Goal: Navigation & Orientation: Find specific page/section

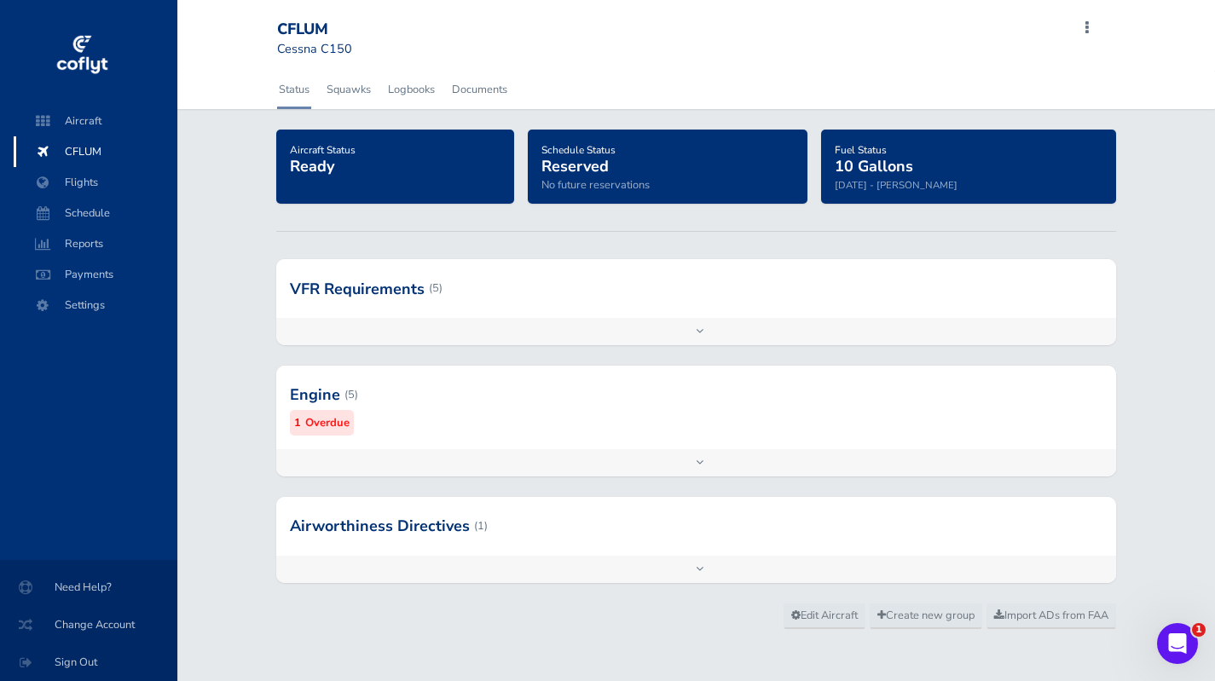
click at [970, 453] on div "Add inspection Edit" at bounding box center [695, 462] width 839 height 27
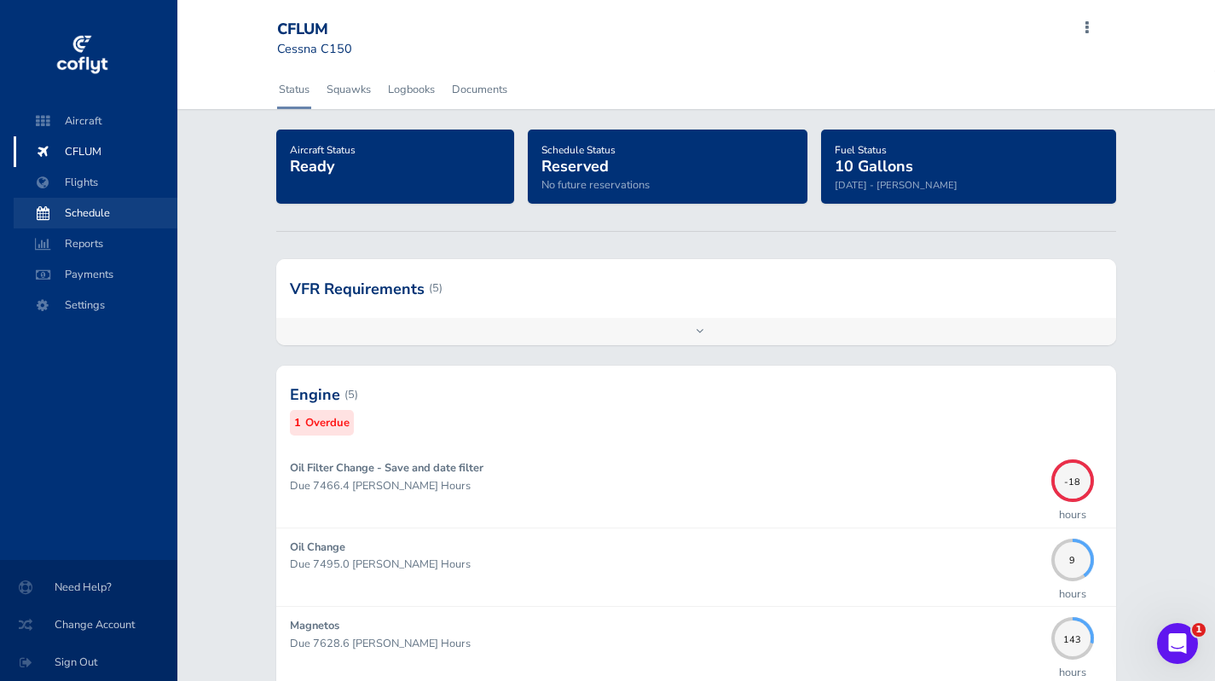
click at [89, 211] on span "Schedule" at bounding box center [96, 213] width 130 height 31
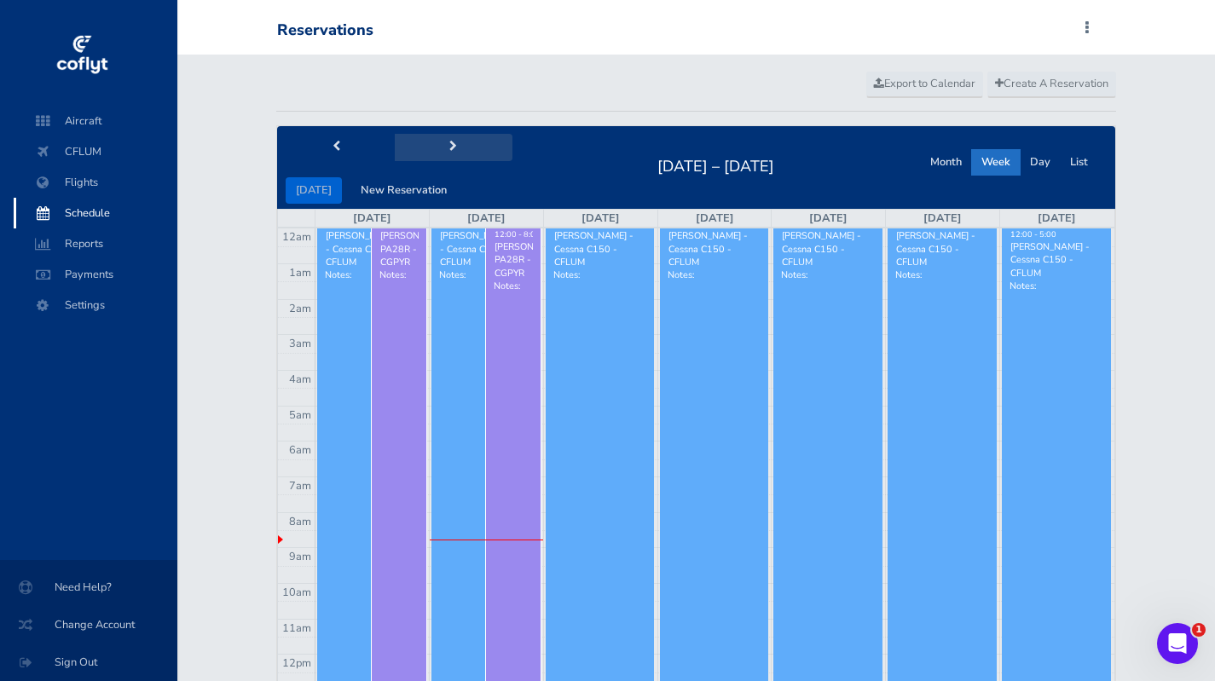
click at [450, 147] on span "next" at bounding box center [453, 147] width 8 height 11
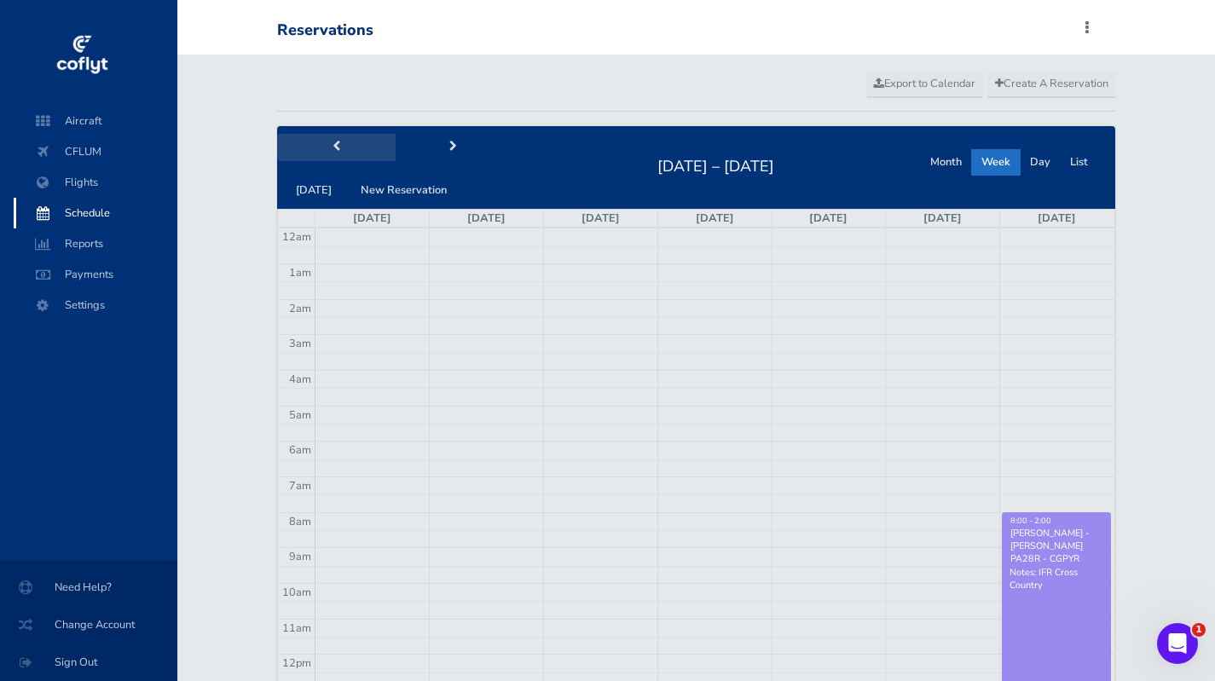
click at [336, 148] on span "prev" at bounding box center [337, 147] width 8 height 11
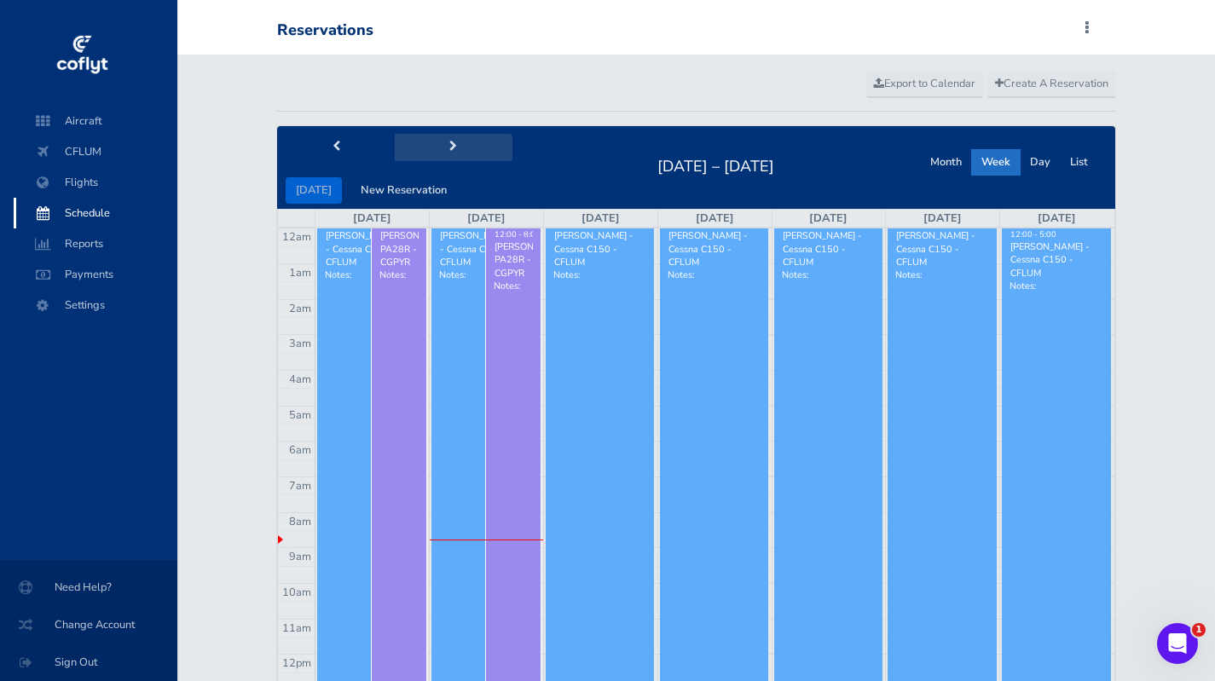
click at [443, 149] on button "next" at bounding box center [454, 147] width 118 height 26
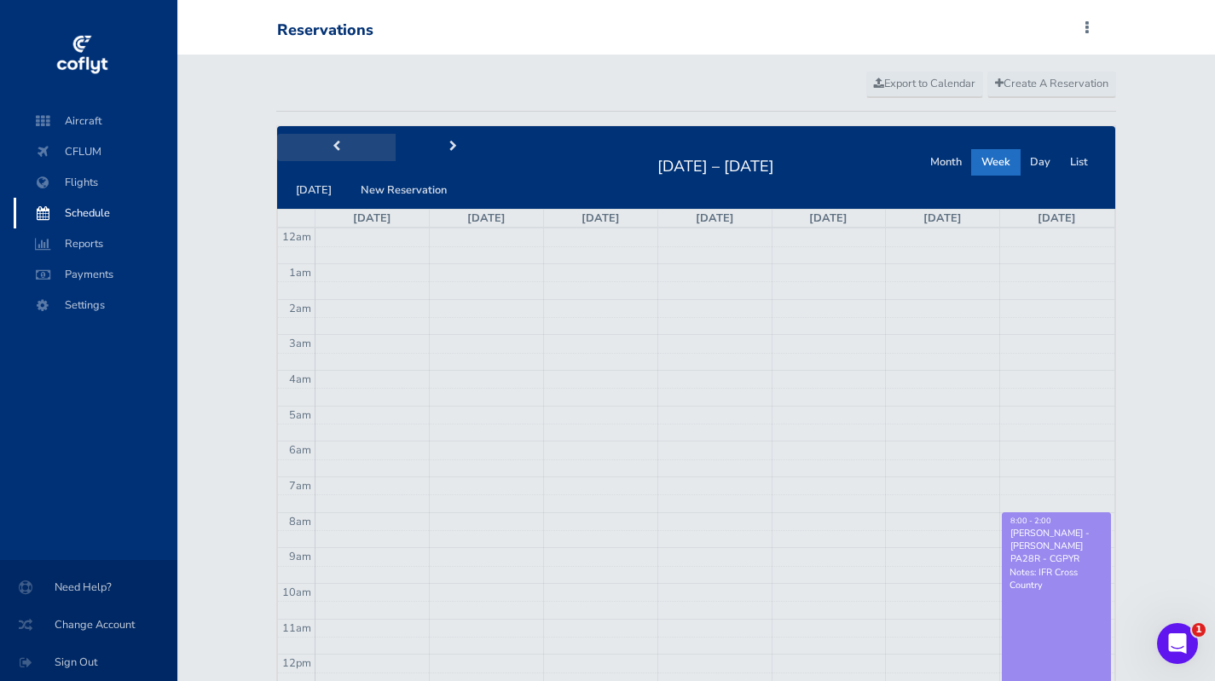
click at [339, 148] on button "prev" at bounding box center [336, 147] width 118 height 26
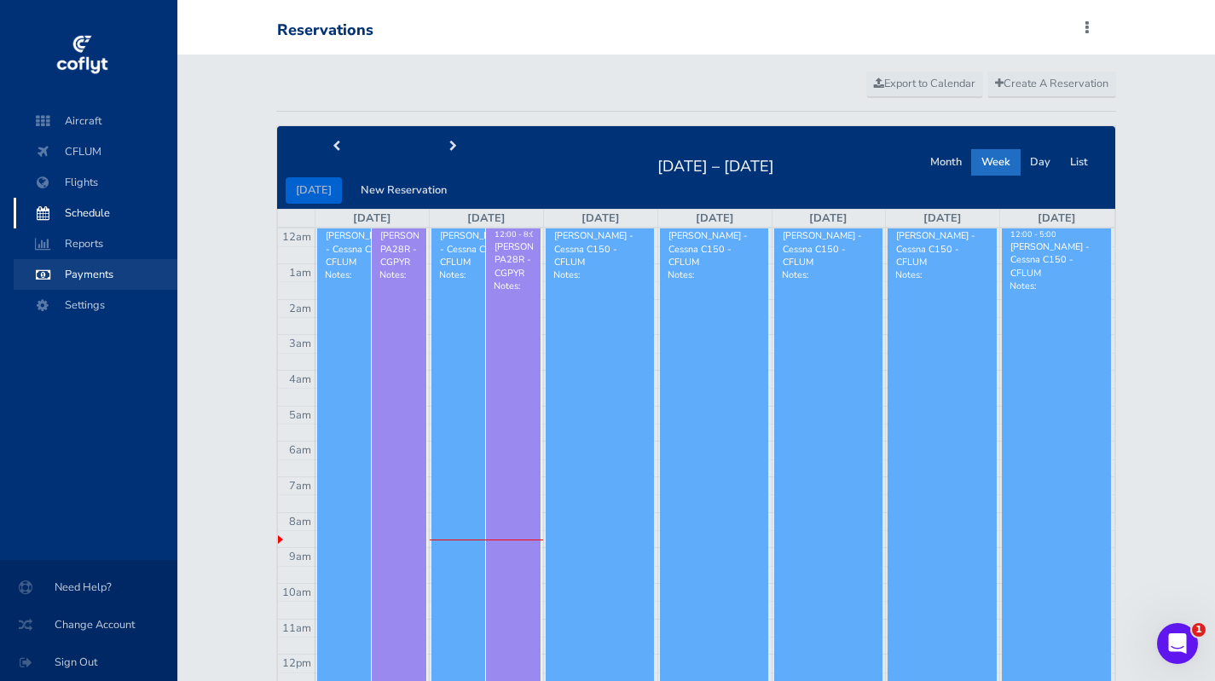
click at [88, 275] on span "Payments" at bounding box center [96, 274] width 130 height 31
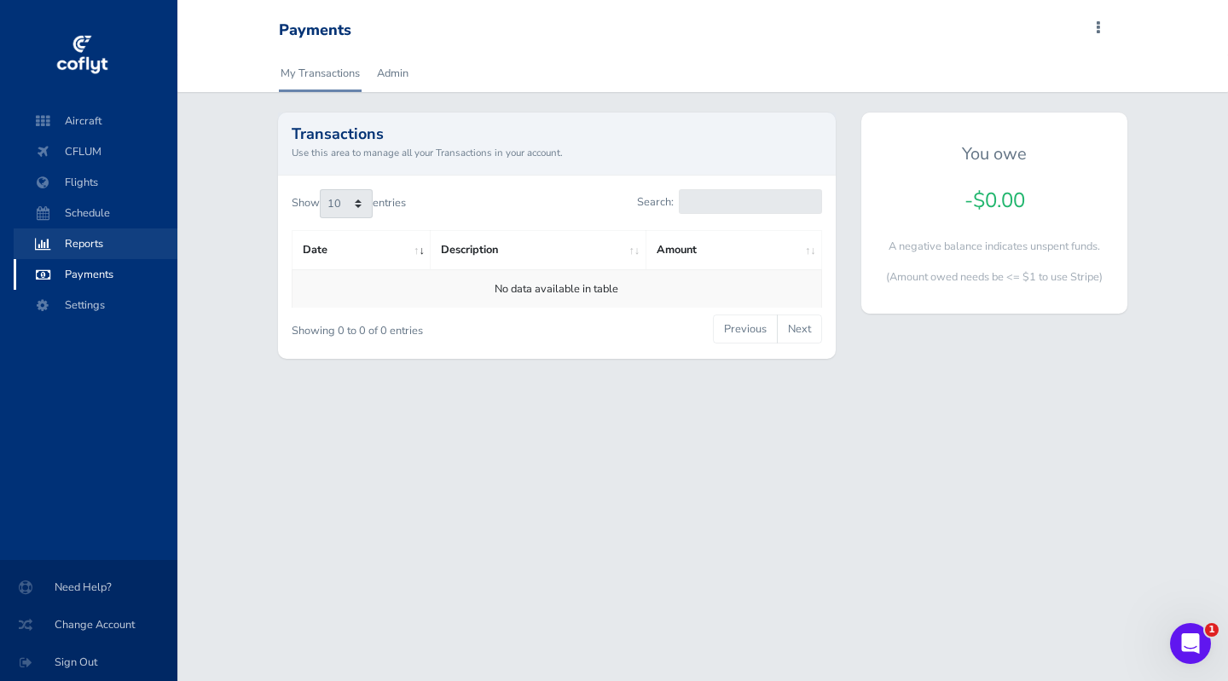
click at [84, 239] on span "Reports" at bounding box center [96, 244] width 130 height 31
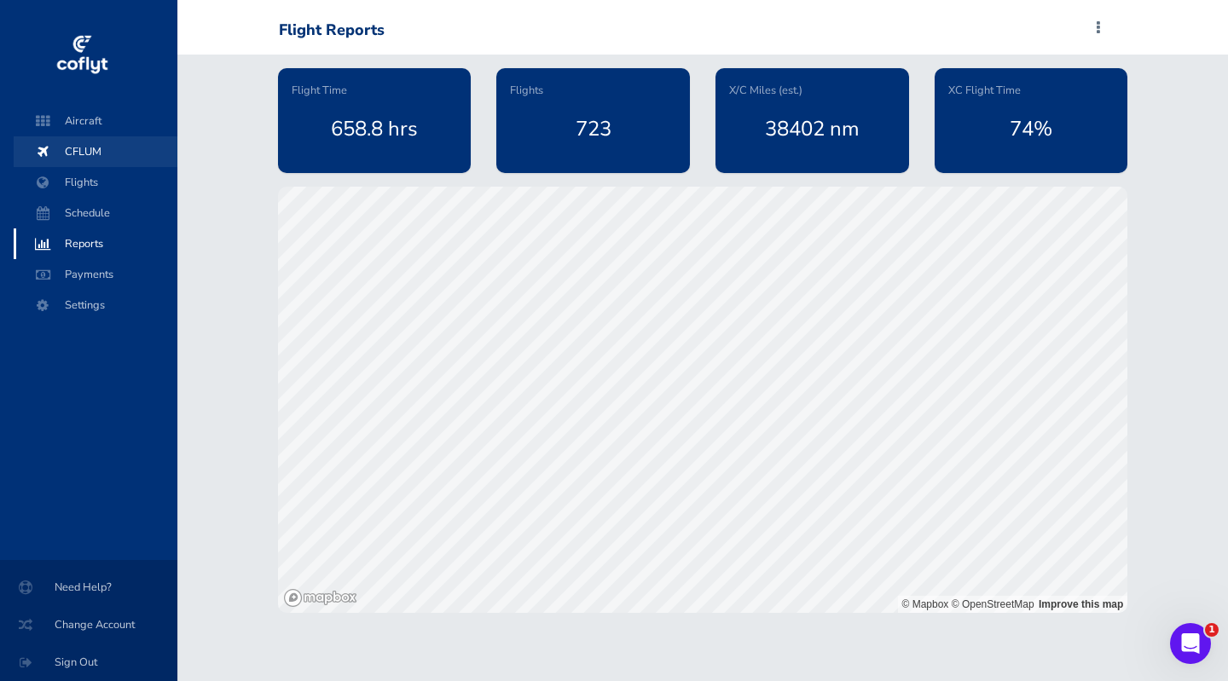
click at [83, 148] on span "CFLUM" at bounding box center [96, 151] width 130 height 31
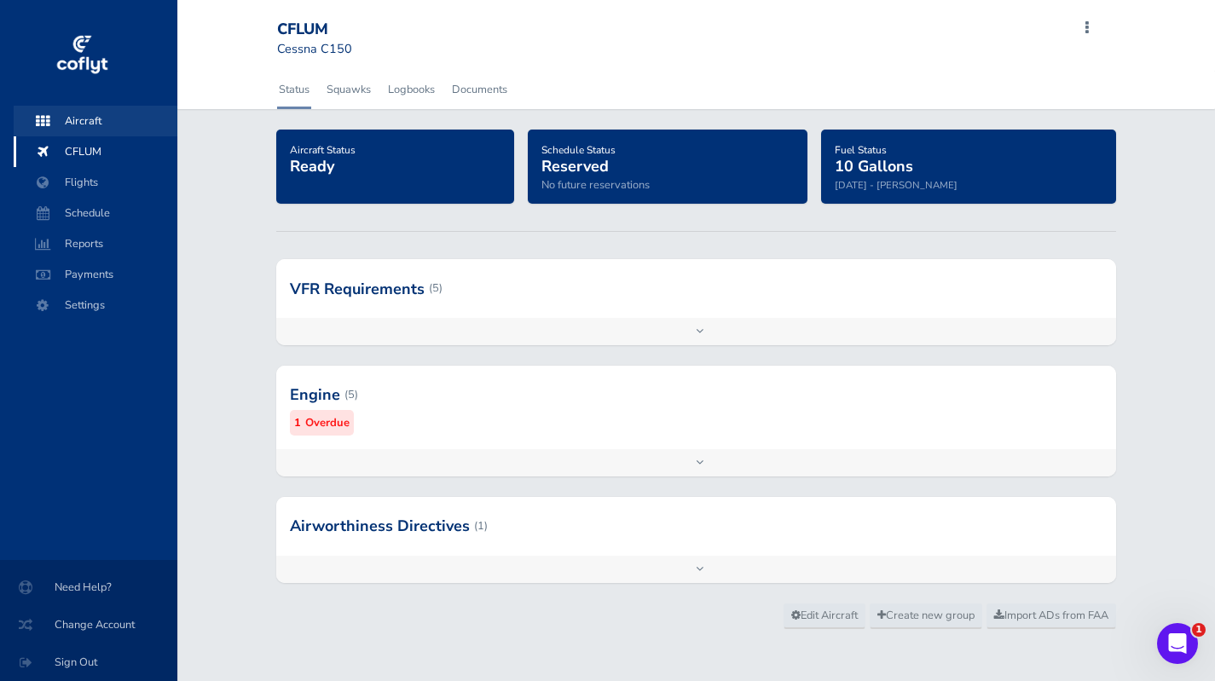
click at [82, 119] on span "Aircraft" at bounding box center [96, 121] width 130 height 31
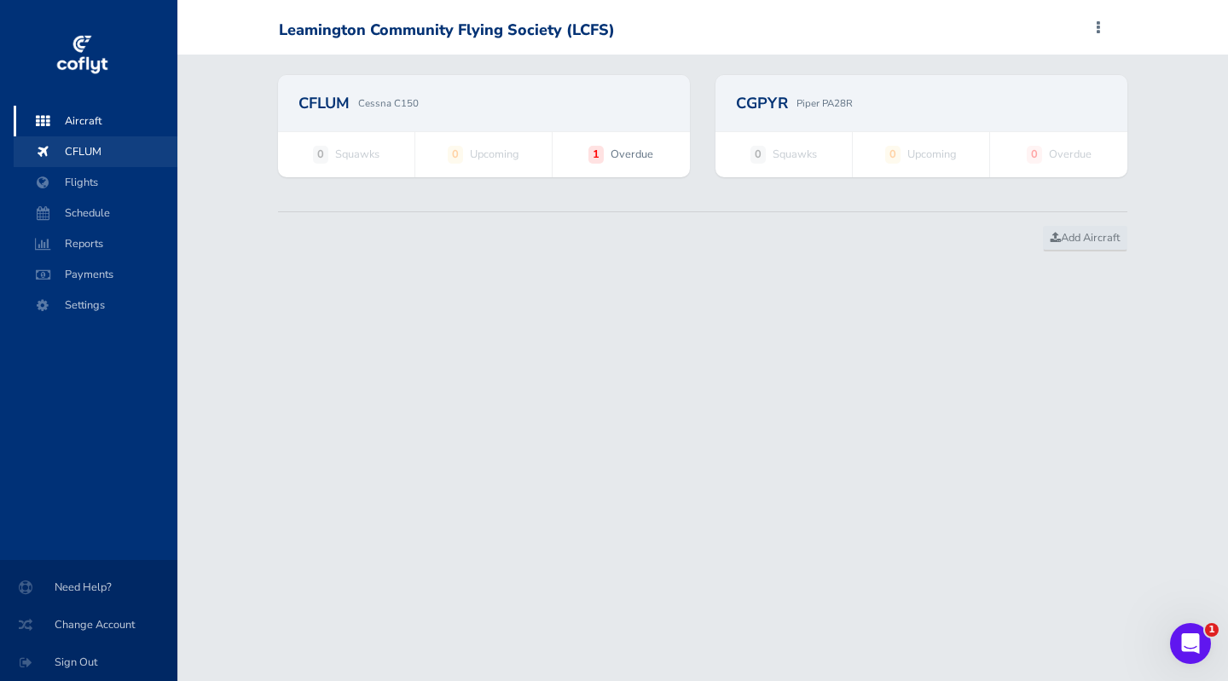
click at [87, 153] on span "CFLUM" at bounding box center [96, 151] width 130 height 31
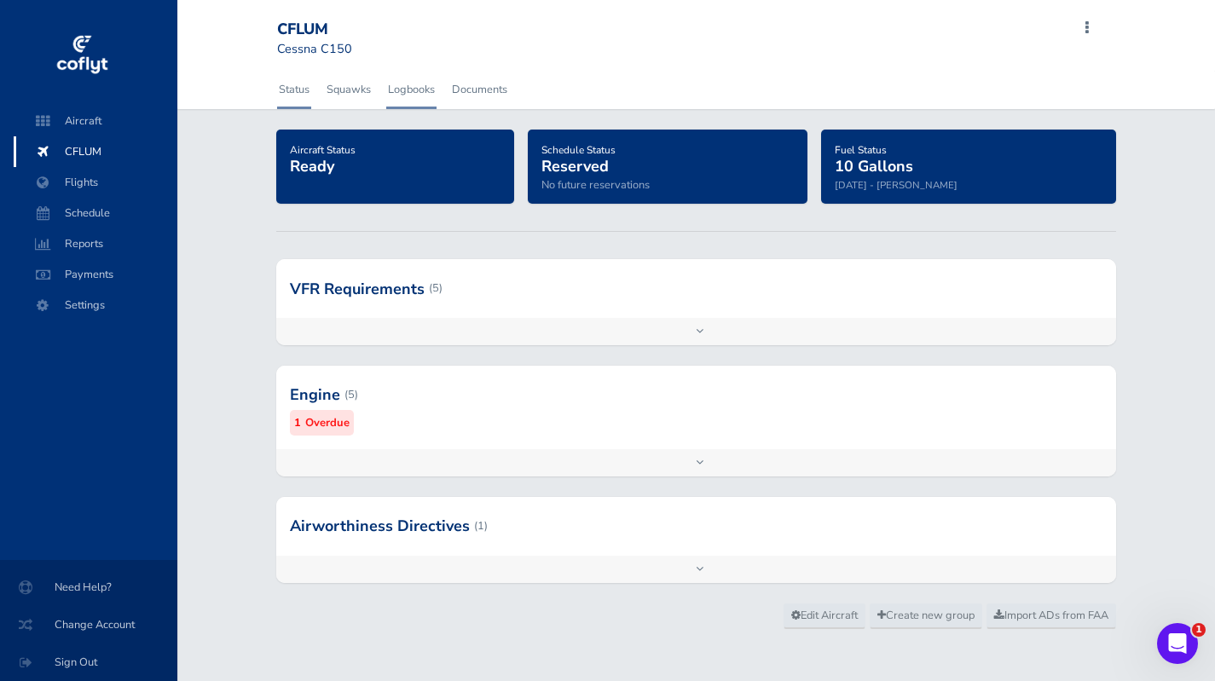
click at [412, 91] on link "Logbooks" at bounding box center [411, 90] width 50 height 38
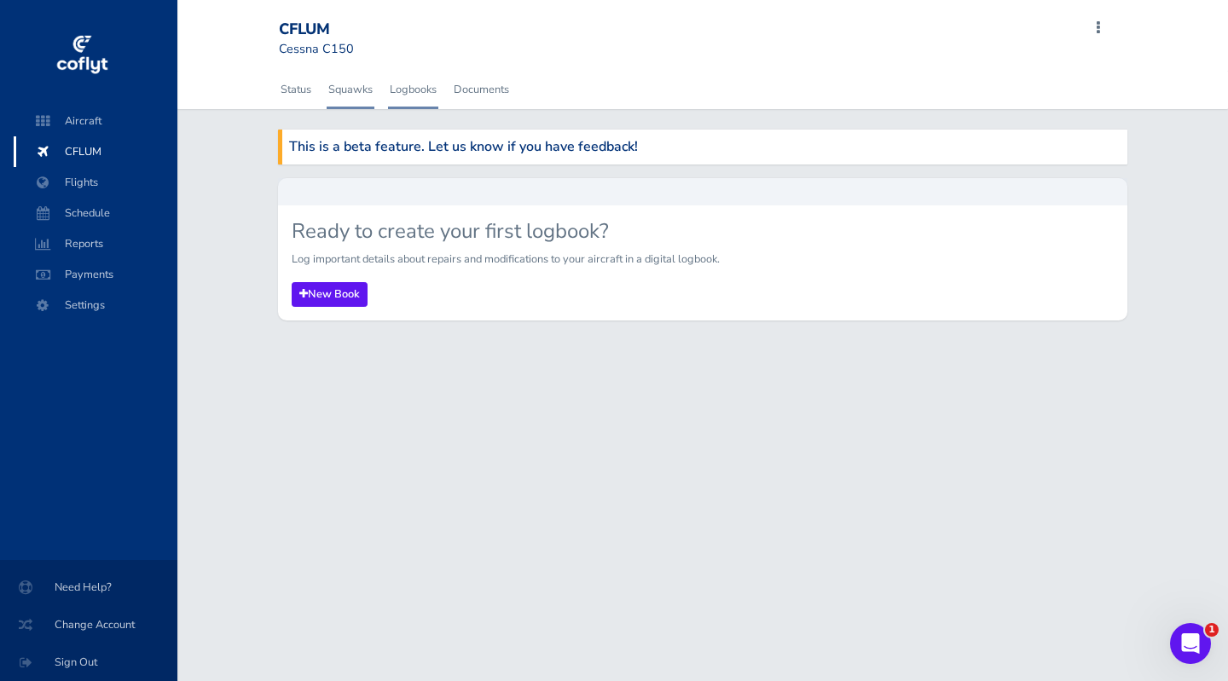
click at [341, 82] on link "Squawks" at bounding box center [351, 90] width 48 height 38
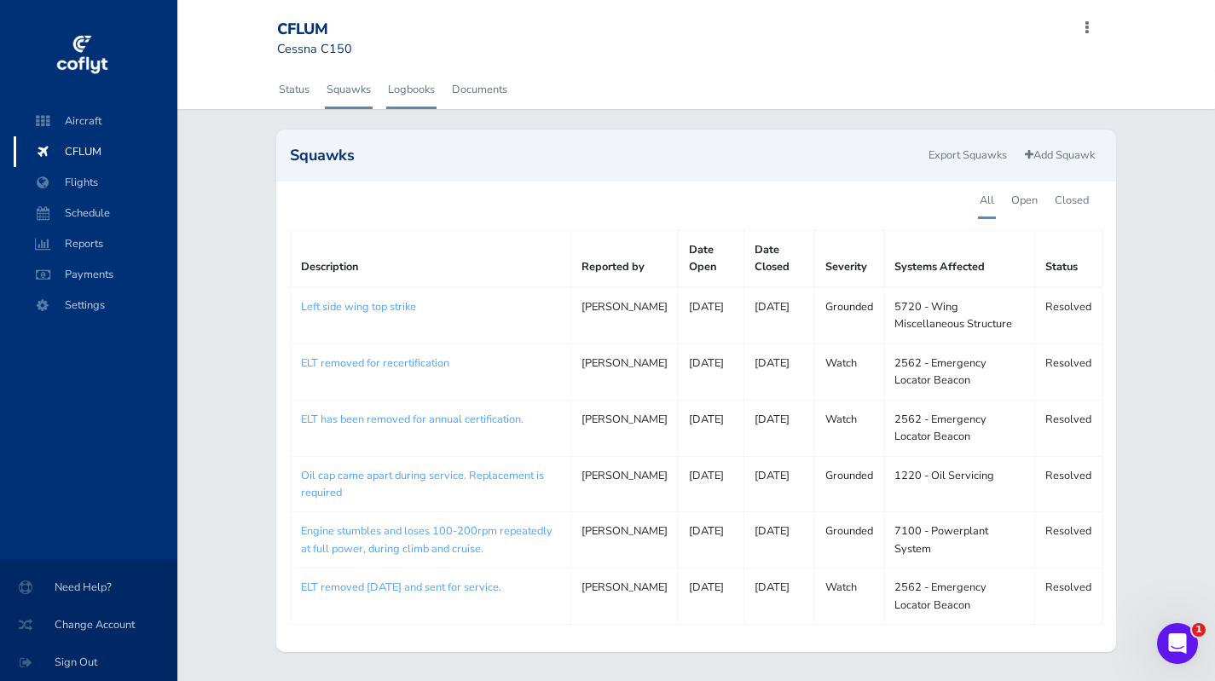
click at [414, 90] on link "Logbooks" at bounding box center [411, 90] width 50 height 38
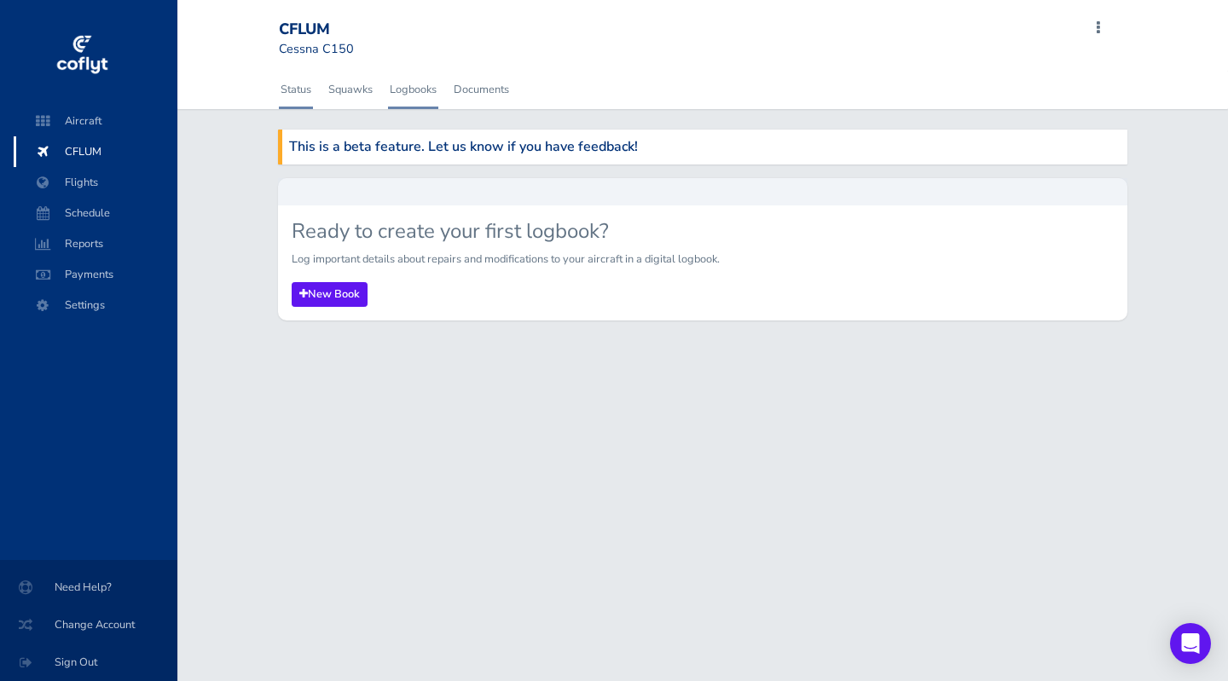
click at [290, 85] on link "Status" at bounding box center [296, 90] width 34 height 38
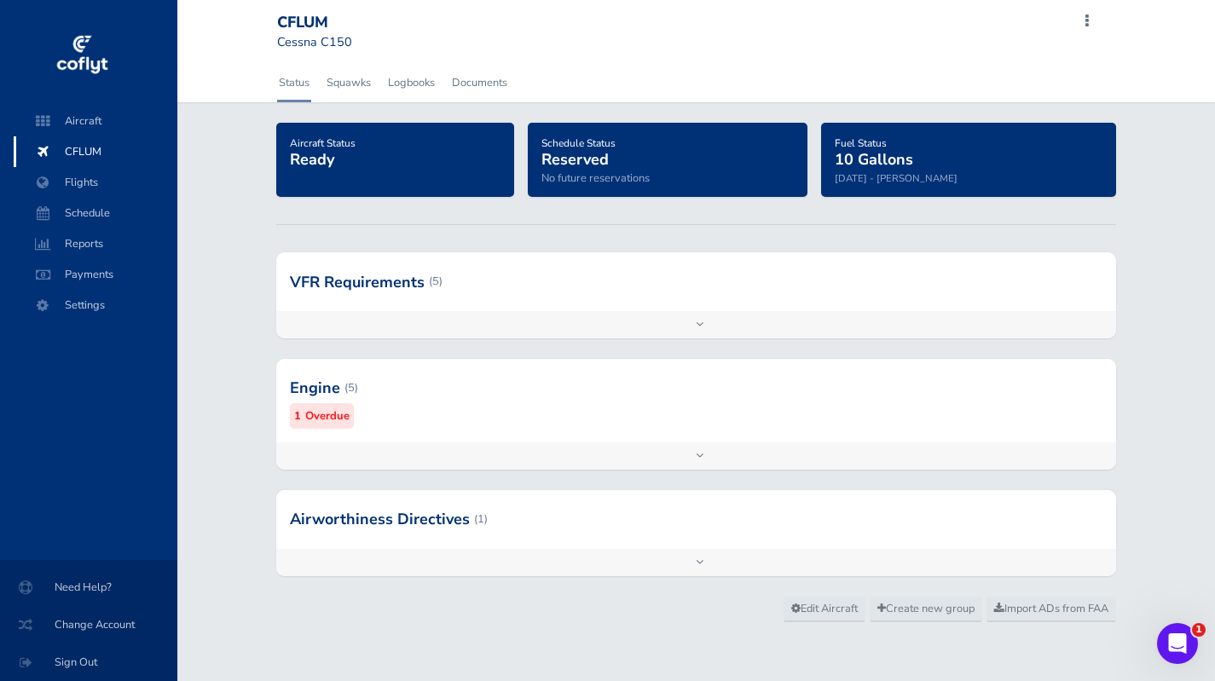
scroll to position [8, 0]
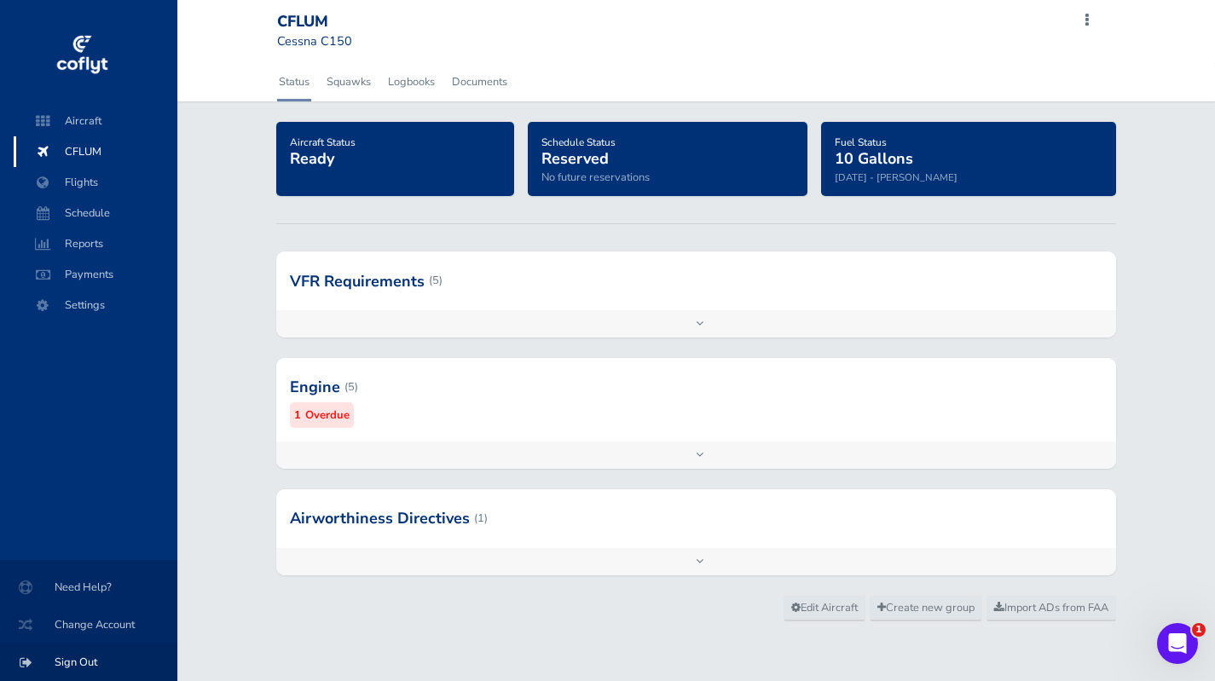
click at [83, 661] on span "Sign Out" at bounding box center [88, 662] width 136 height 31
